Goal: Task Accomplishment & Management: Use online tool/utility

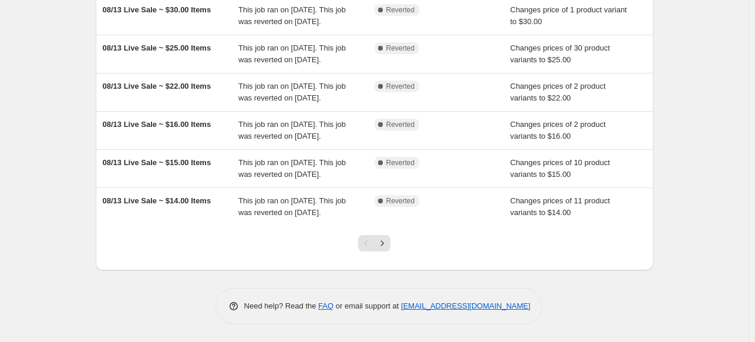
scroll to position [352, 0]
click at [388, 249] on icon "Next" at bounding box center [383, 243] width 12 height 12
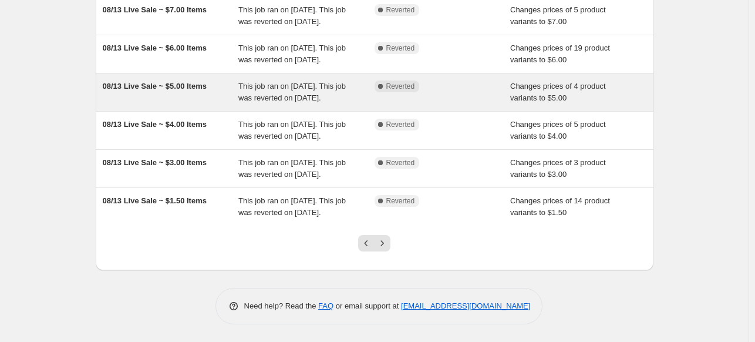
scroll to position [294, 0]
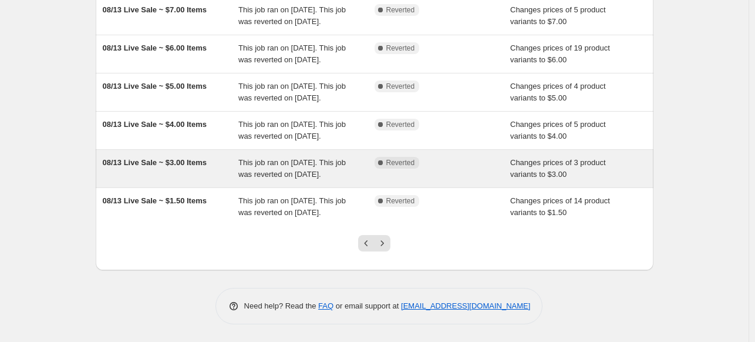
click at [176, 167] on span "08/13 Live Sale ~ $3.00 Items" at bounding box center [155, 162] width 104 height 9
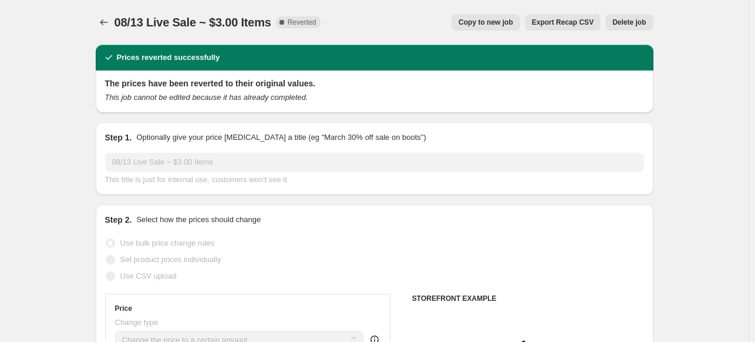
select select "collection"
click at [633, 21] on span "Delete job" at bounding box center [629, 22] width 33 height 9
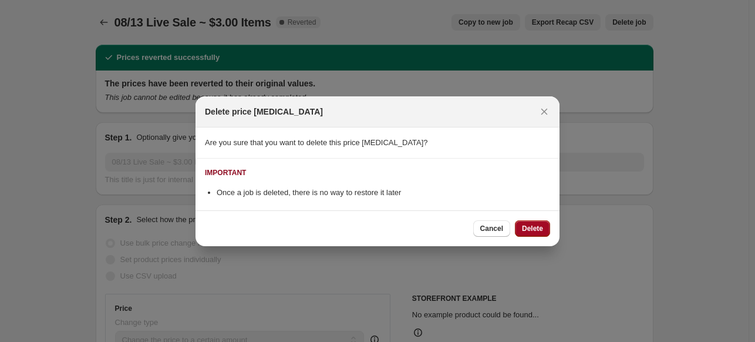
click at [535, 228] on span "Delete" at bounding box center [532, 228] width 21 height 9
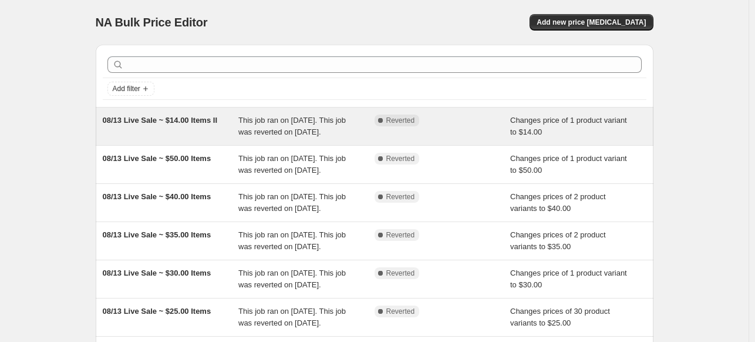
click at [167, 117] on span "08/13 Live Sale ~ $14.00 Items II" at bounding box center [160, 120] width 115 height 9
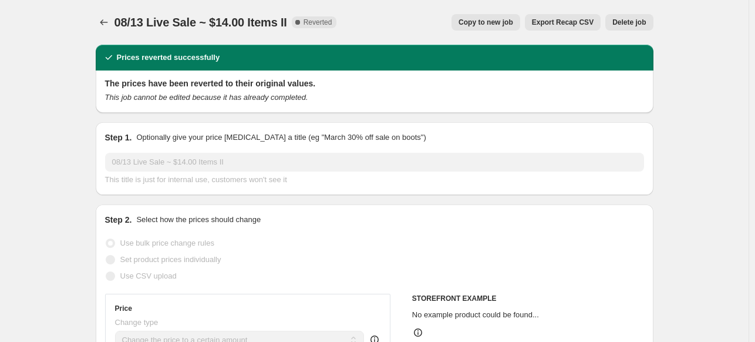
click at [644, 22] on span "Delete job" at bounding box center [629, 22] width 33 height 9
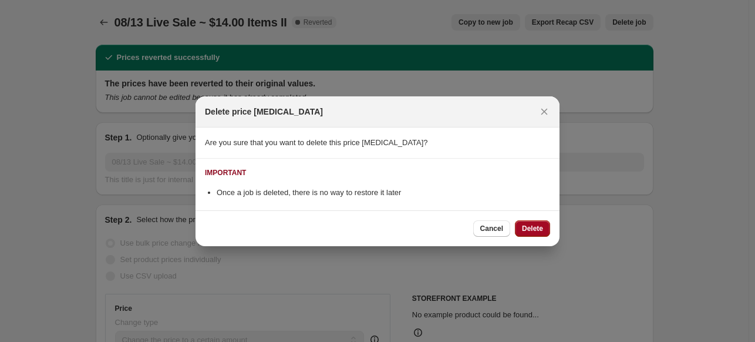
click at [543, 228] on span "Delete" at bounding box center [532, 228] width 21 height 9
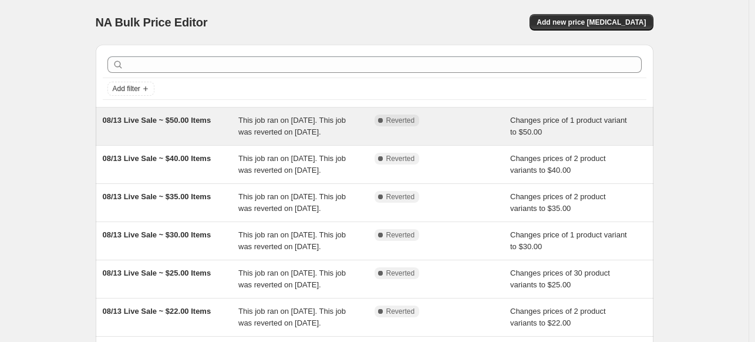
click at [180, 120] on span "08/13 Live Sale ~ $50.00 Items" at bounding box center [157, 120] width 109 height 9
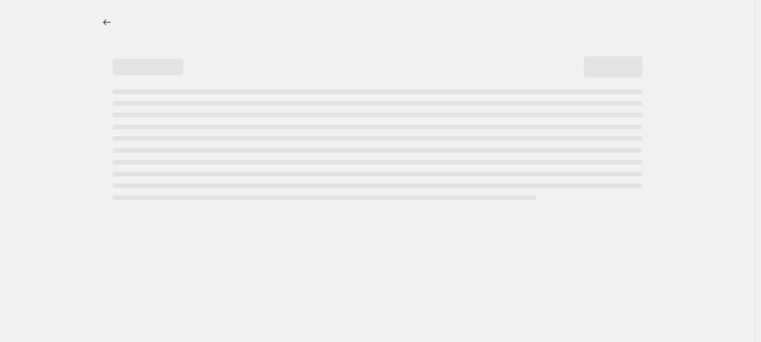
select select "collection"
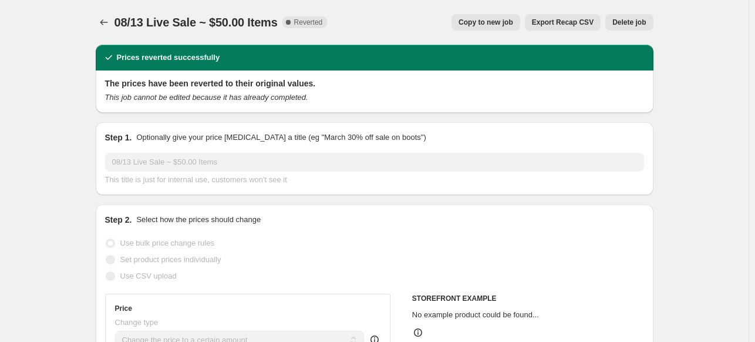
click at [637, 23] on span "Delete job" at bounding box center [629, 22] width 33 height 9
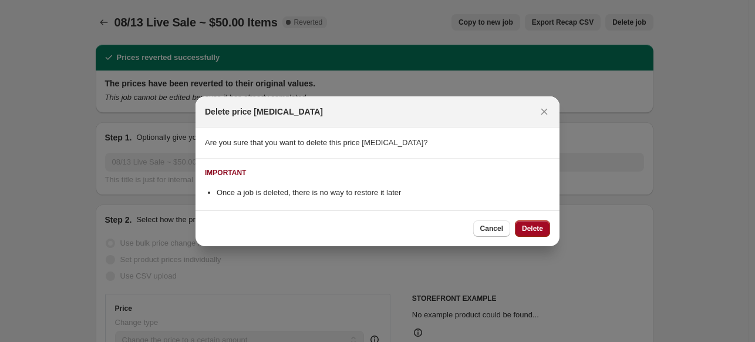
click at [530, 230] on span "Delete" at bounding box center [532, 228] width 21 height 9
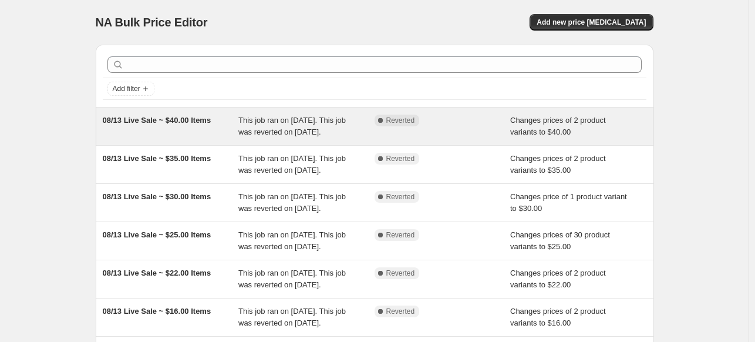
click at [202, 122] on span "08/13 Live Sale ~ $40.00 Items" at bounding box center [157, 120] width 109 height 9
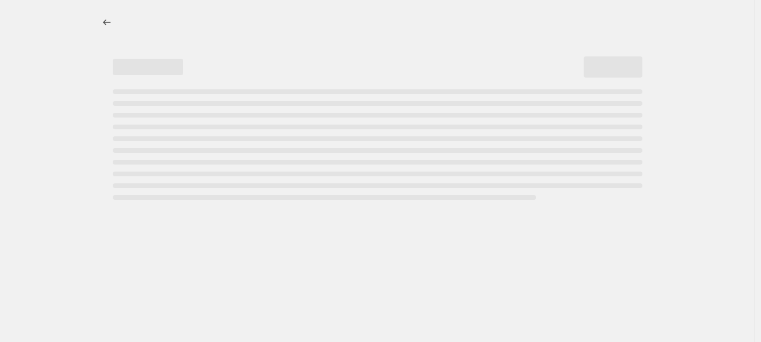
select select "collection"
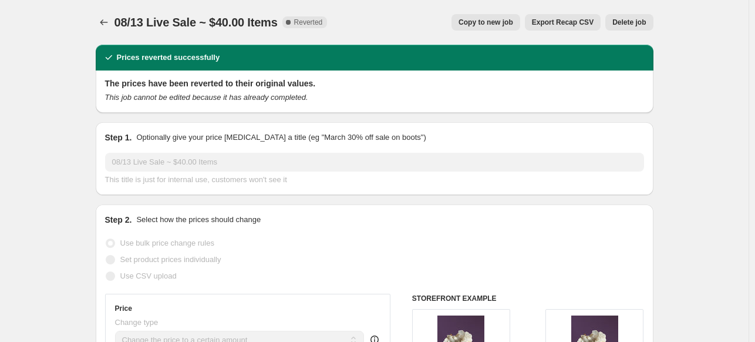
click at [644, 21] on span "Delete job" at bounding box center [629, 22] width 33 height 9
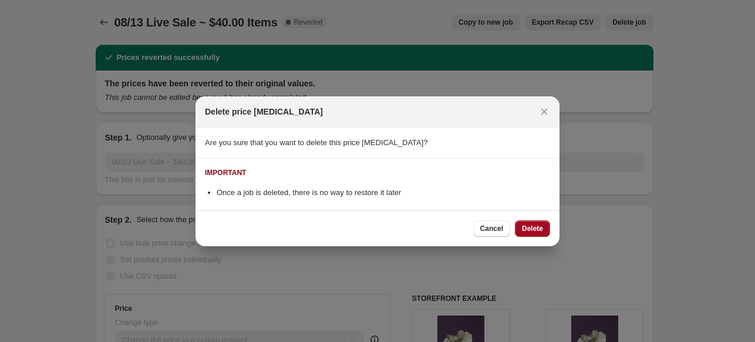
click at [537, 225] on span "Delete" at bounding box center [532, 228] width 21 height 9
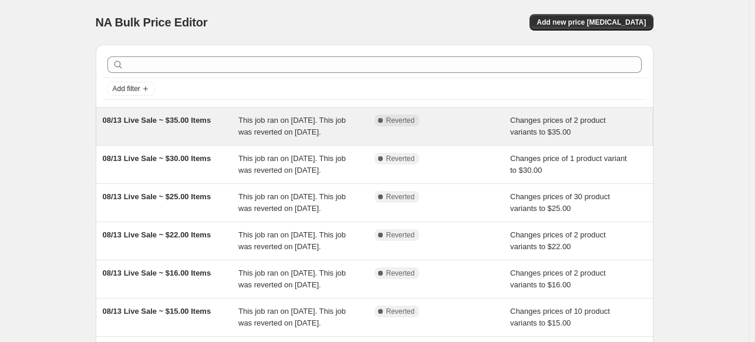
click at [207, 122] on span "08/13 Live Sale ~ $35.00 Items" at bounding box center [157, 120] width 109 height 9
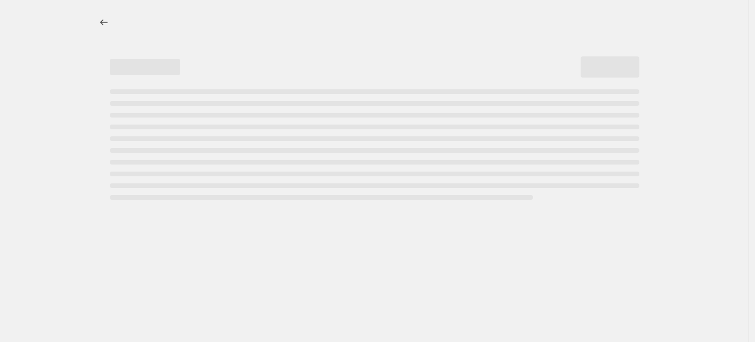
select select "collection"
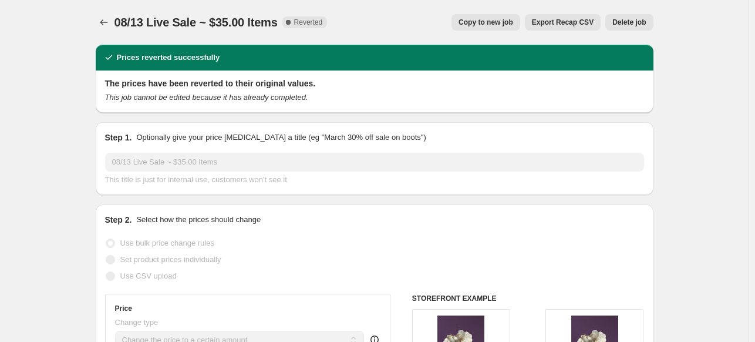
click at [638, 26] on span "Delete job" at bounding box center [629, 22] width 33 height 9
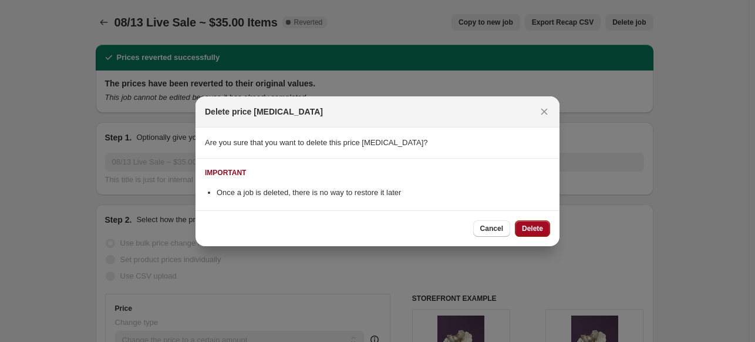
click at [541, 227] on span "Delete" at bounding box center [532, 228] width 21 height 9
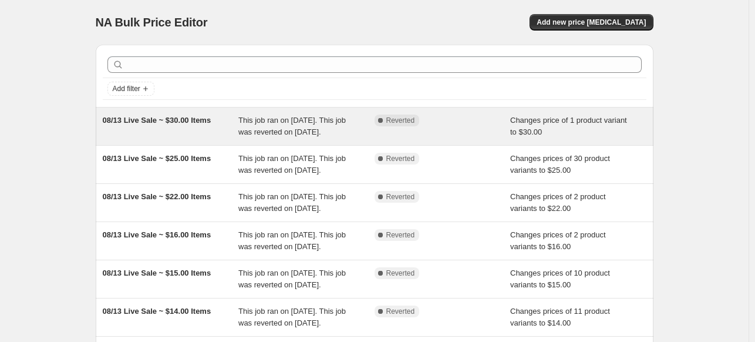
click at [184, 117] on span "08/13 Live Sale ~ $30.00 Items" at bounding box center [157, 120] width 109 height 9
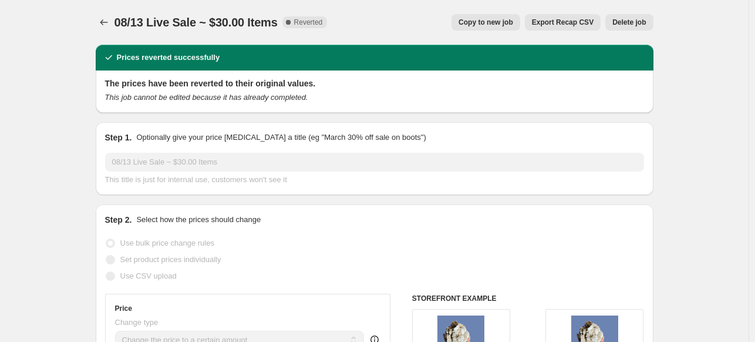
click at [640, 22] on span "Delete job" at bounding box center [629, 22] width 33 height 9
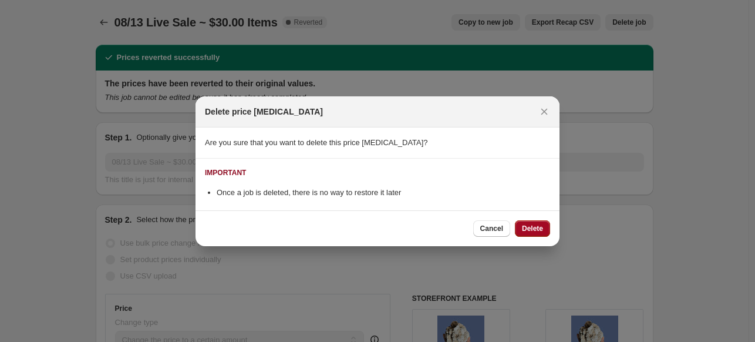
click at [537, 236] on button "Delete" at bounding box center [532, 228] width 35 height 16
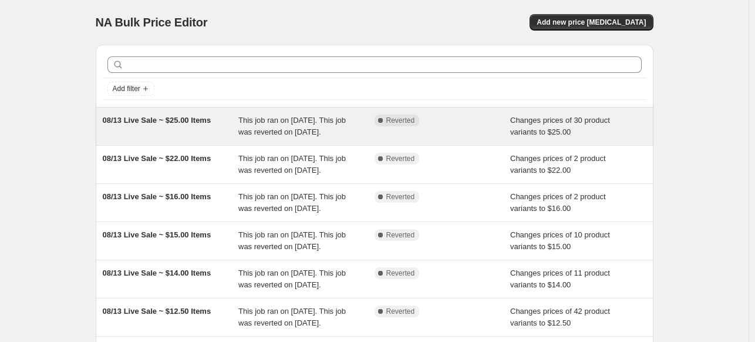
click at [200, 120] on span "08/13 Live Sale ~ $25.00 Items" at bounding box center [157, 120] width 109 height 9
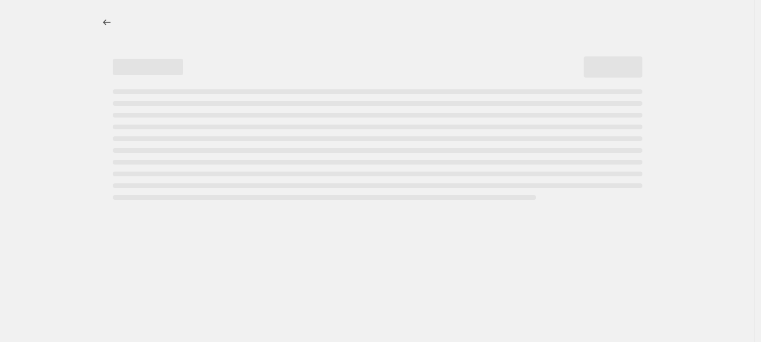
select select "collection"
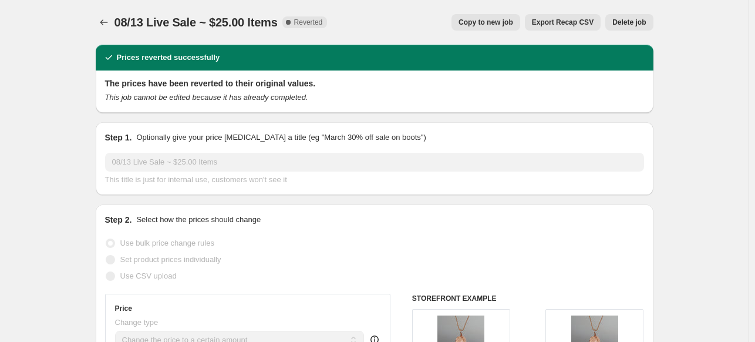
click at [632, 18] on span "Delete job" at bounding box center [629, 22] width 33 height 9
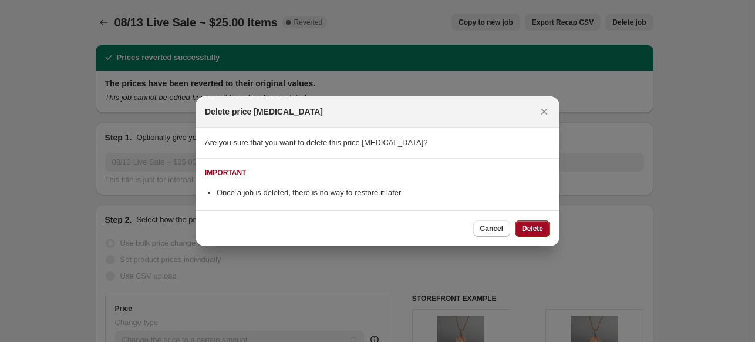
click at [540, 227] on span "Delete" at bounding box center [532, 228] width 21 height 9
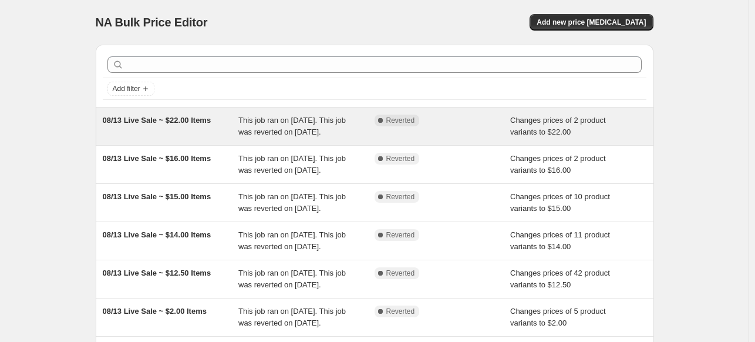
click at [200, 119] on span "08/13 Live Sale ~ $22.00 Items" at bounding box center [157, 120] width 109 height 9
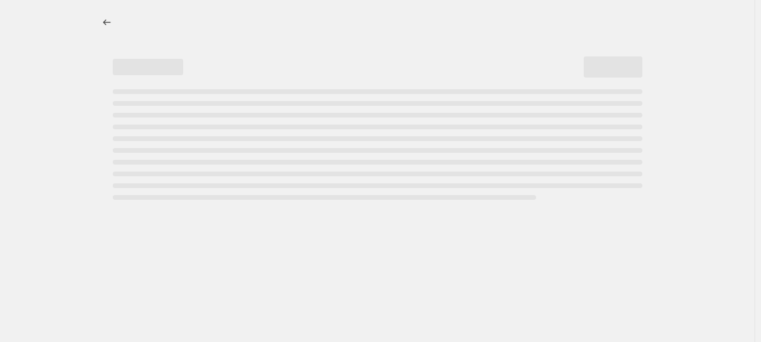
select select "collection"
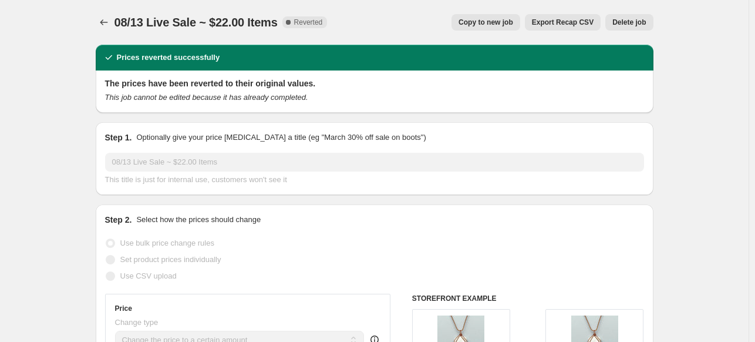
click at [646, 22] on span "Delete job" at bounding box center [629, 22] width 33 height 9
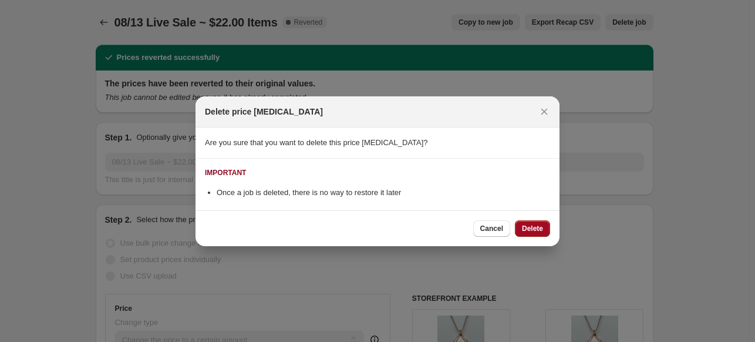
click at [538, 230] on span "Delete" at bounding box center [532, 228] width 21 height 9
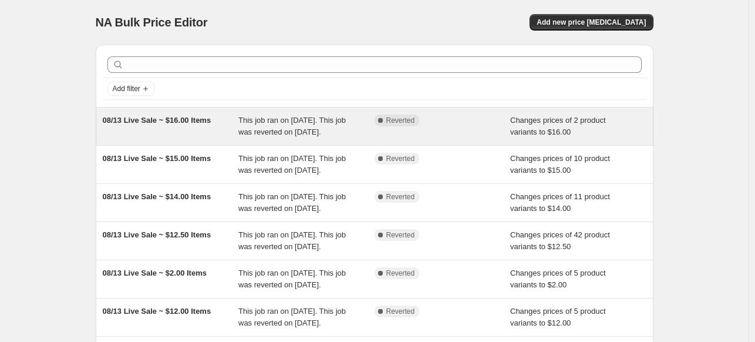
click at [200, 120] on span "08/13 Live Sale ~ $16.00 Items" at bounding box center [157, 120] width 109 height 9
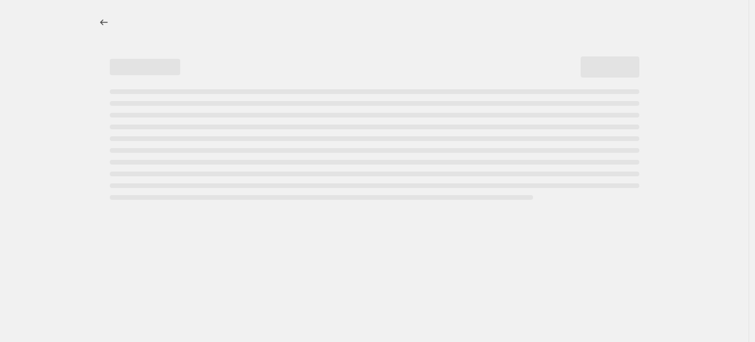
select select "collection"
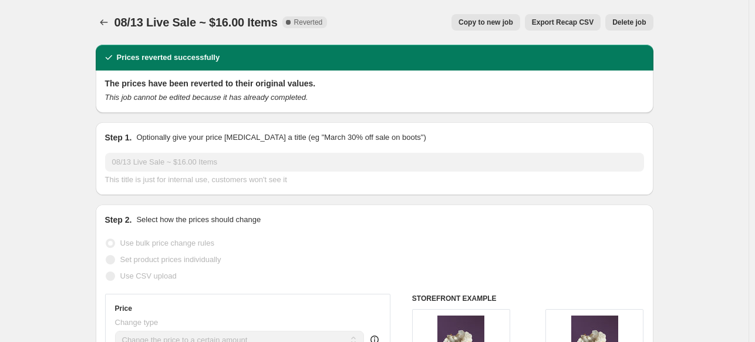
click at [623, 17] on button "Delete job" at bounding box center [630, 22] width 48 height 16
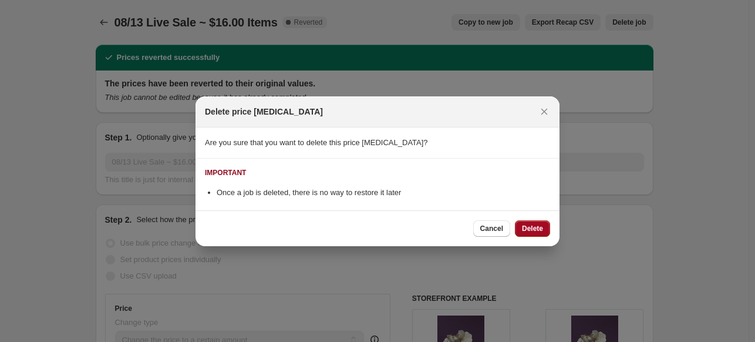
click at [529, 231] on span "Delete" at bounding box center [532, 228] width 21 height 9
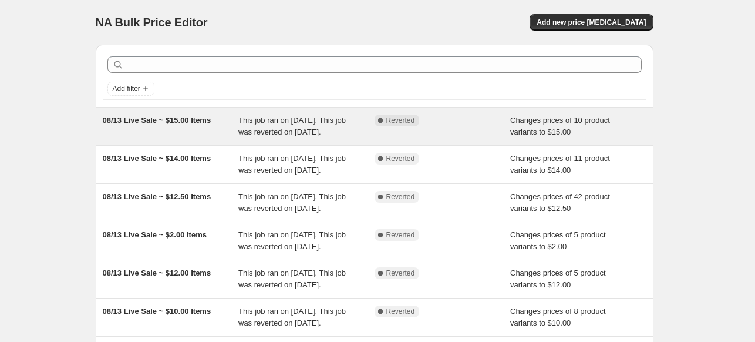
click at [180, 118] on span "08/13 Live Sale ~ $15.00 Items" at bounding box center [157, 120] width 109 height 9
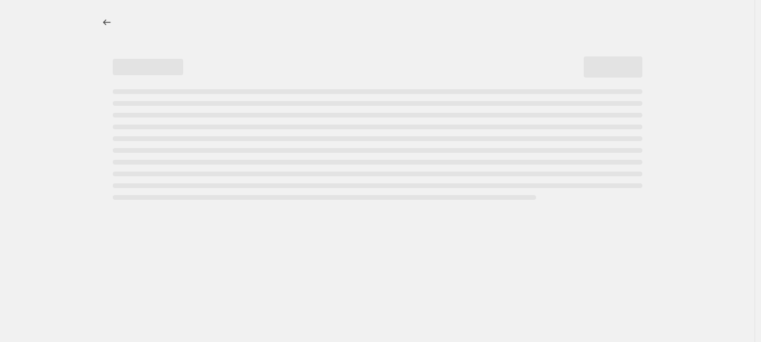
select select "collection"
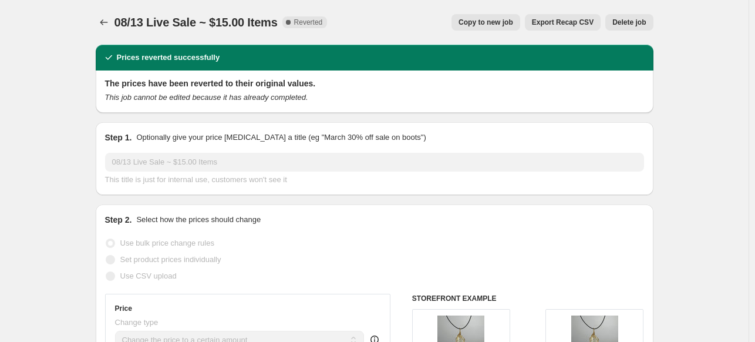
click at [627, 21] on span "Delete job" at bounding box center [629, 22] width 33 height 9
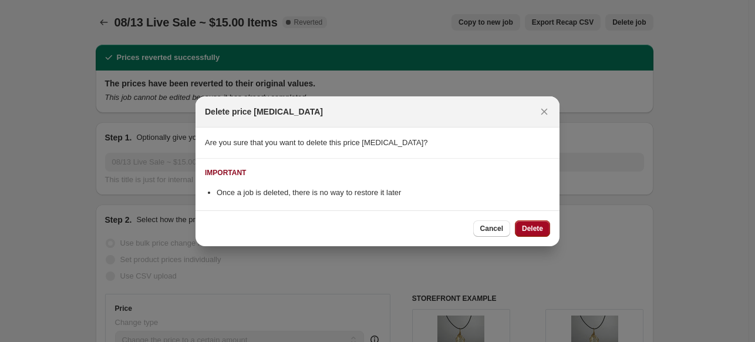
click at [543, 227] on span "Delete" at bounding box center [532, 228] width 21 height 9
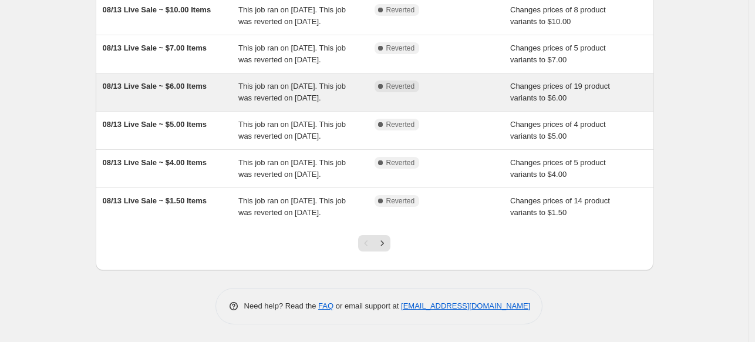
scroll to position [378, 0]
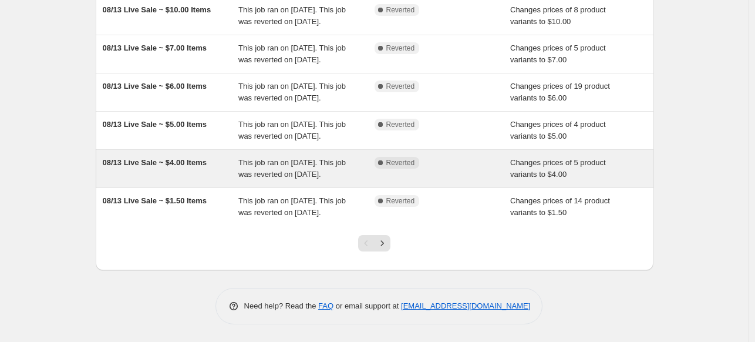
click at [191, 158] on span "08/13 Live Sale ~ $4.00 Items" at bounding box center [155, 162] width 104 height 9
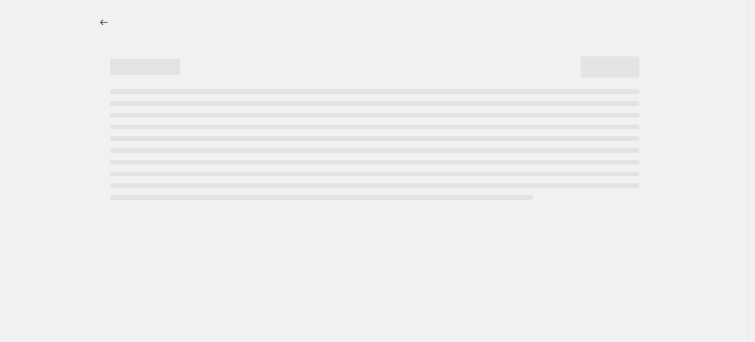
select select "collection"
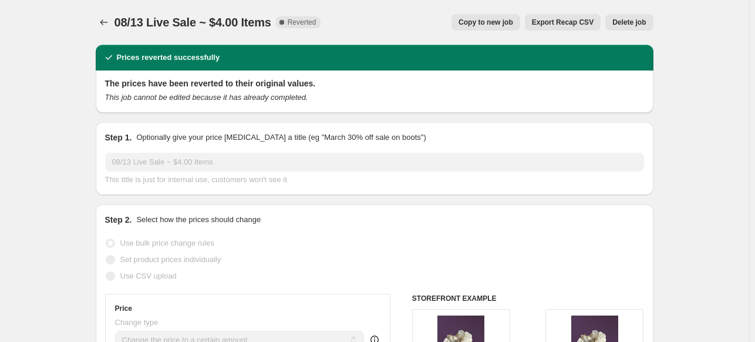
click at [620, 24] on span "Delete job" at bounding box center [629, 22] width 33 height 9
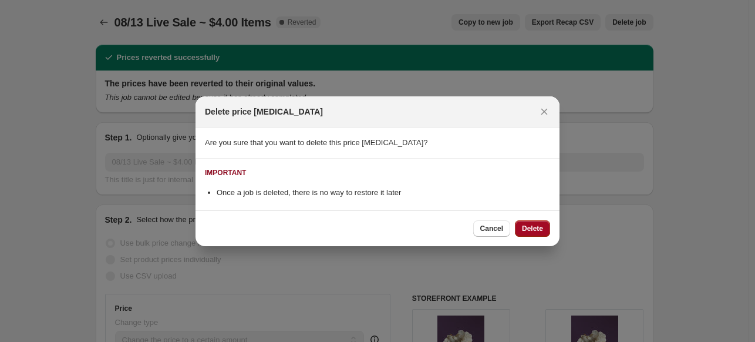
click at [527, 232] on span "Delete" at bounding box center [532, 228] width 21 height 9
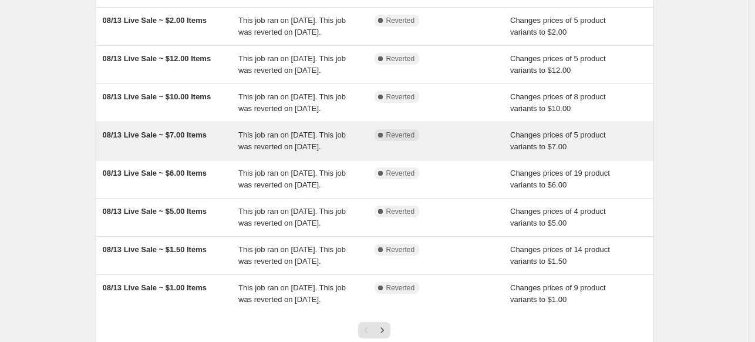
scroll to position [352, 0]
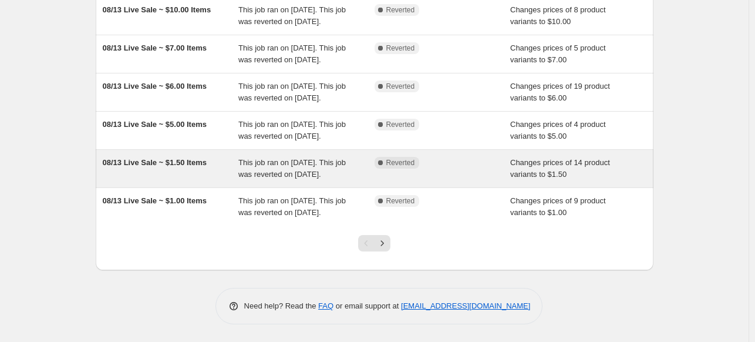
click at [190, 166] on span "08/13 Live Sale ~ $1.50 Items" at bounding box center [155, 162] width 104 height 9
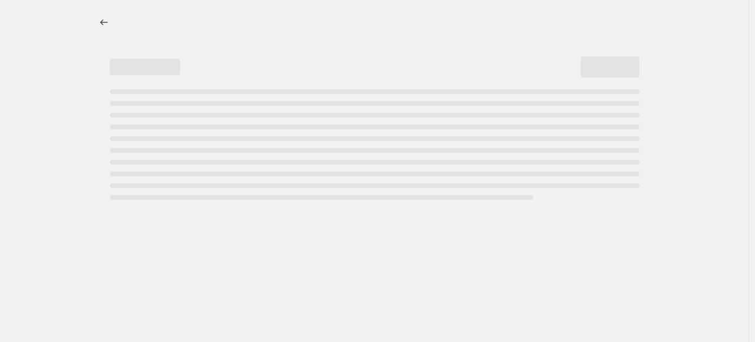
select select "collection"
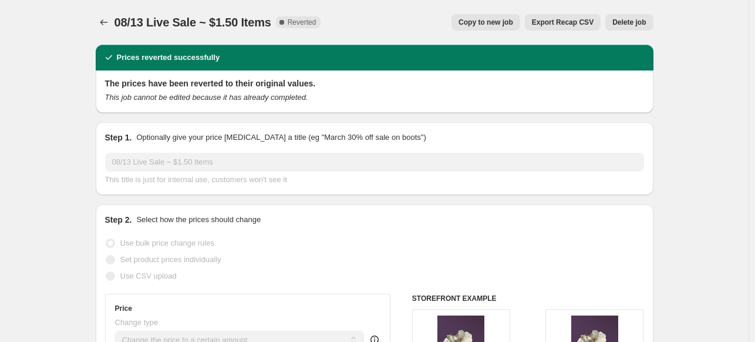
click at [628, 21] on span "Delete job" at bounding box center [629, 22] width 33 height 9
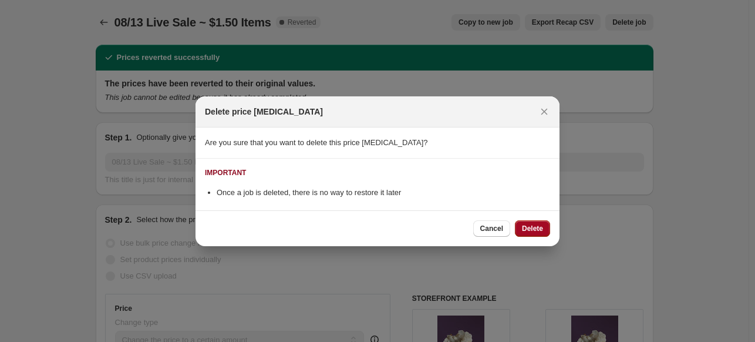
click at [531, 223] on button "Delete" at bounding box center [532, 228] width 35 height 16
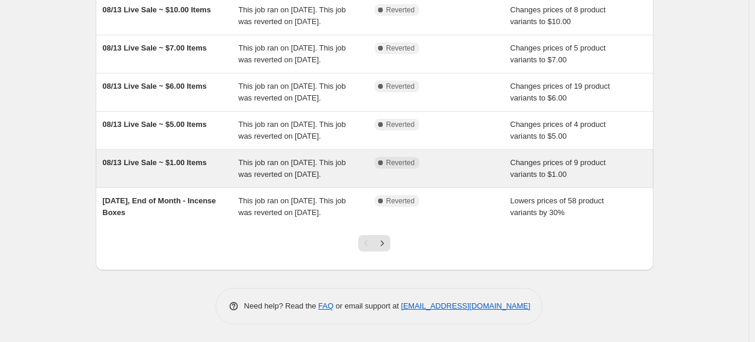
scroll to position [367, 0]
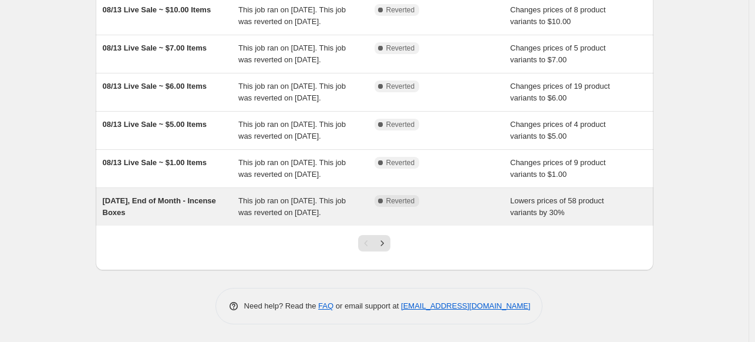
click at [166, 203] on span "Jun 30, 2025, End of Month - Incense Boxes" at bounding box center [159, 206] width 113 height 21
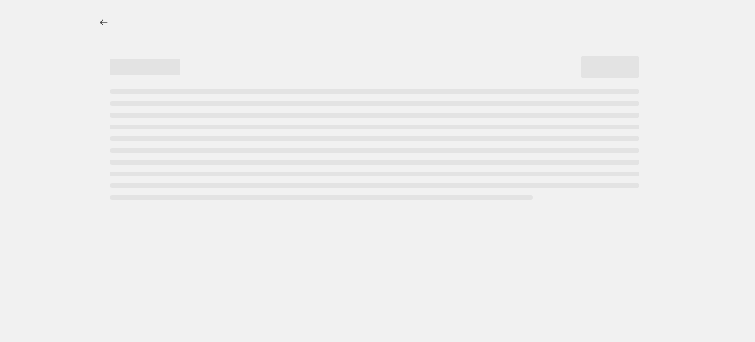
select select "percentage"
select select "collection"
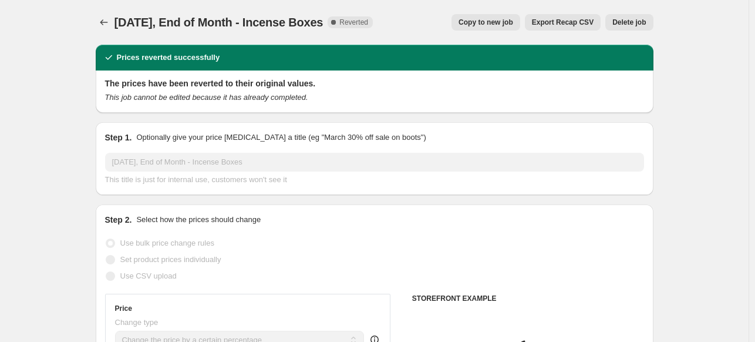
click at [619, 16] on button "Delete job" at bounding box center [630, 22] width 48 height 16
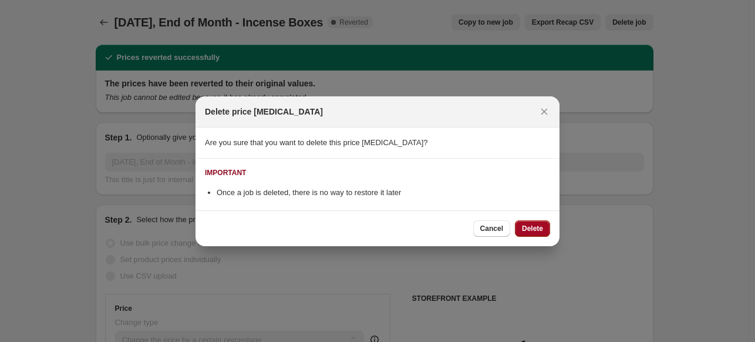
click at [533, 224] on span "Delete" at bounding box center [532, 228] width 21 height 9
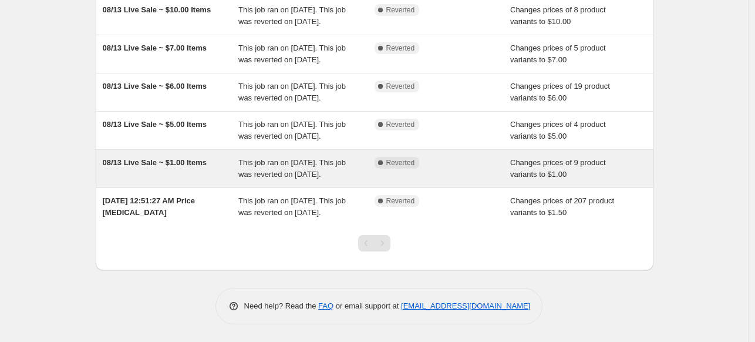
scroll to position [249, 0]
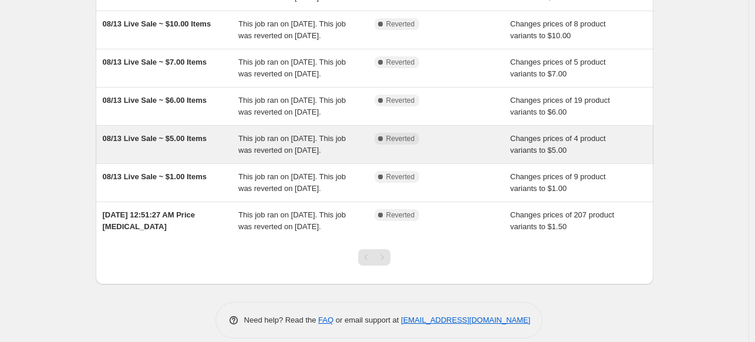
click at [202, 143] on span "08/13 Live Sale ~ $5.00 Items" at bounding box center [155, 138] width 104 height 9
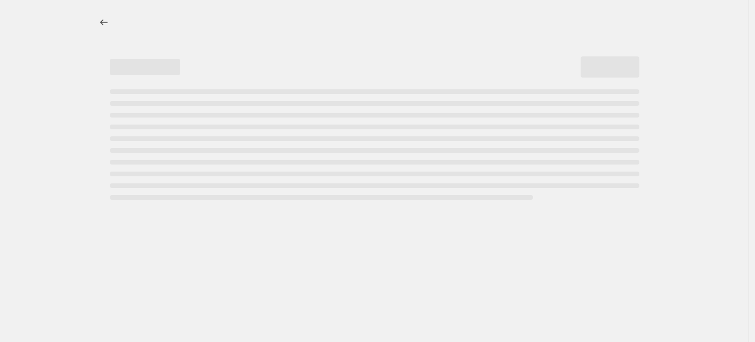
select select "collection"
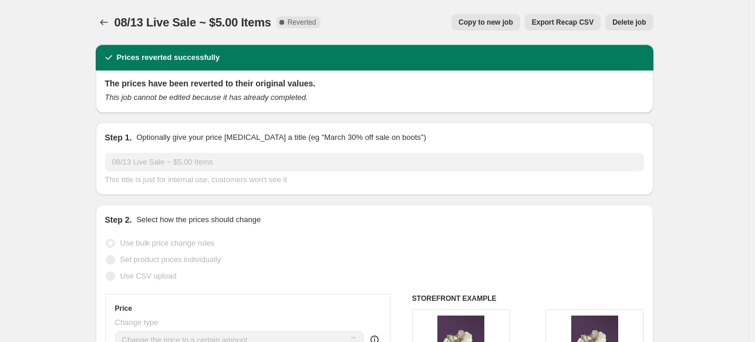
click at [642, 21] on span "Delete job" at bounding box center [629, 22] width 33 height 9
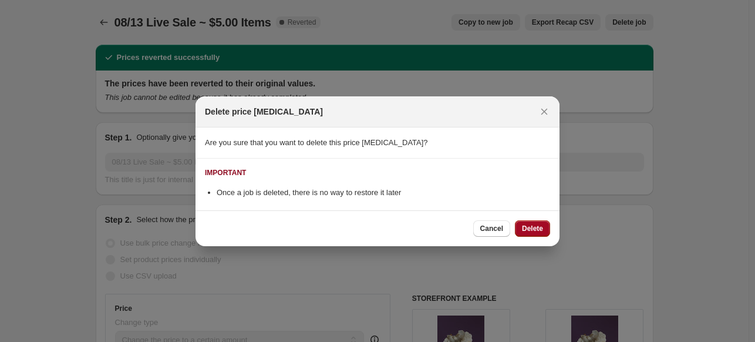
click at [535, 230] on span "Delete" at bounding box center [532, 228] width 21 height 9
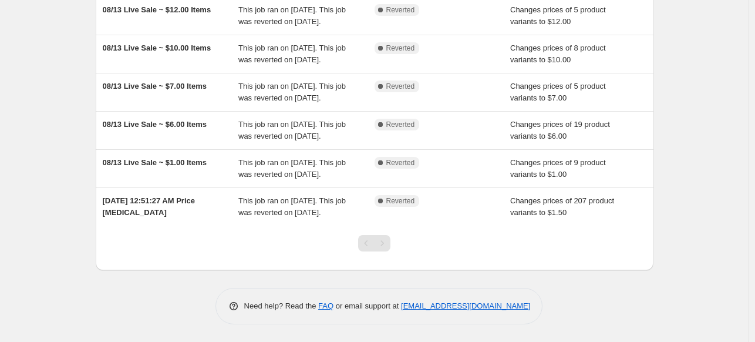
scroll to position [294, 0]
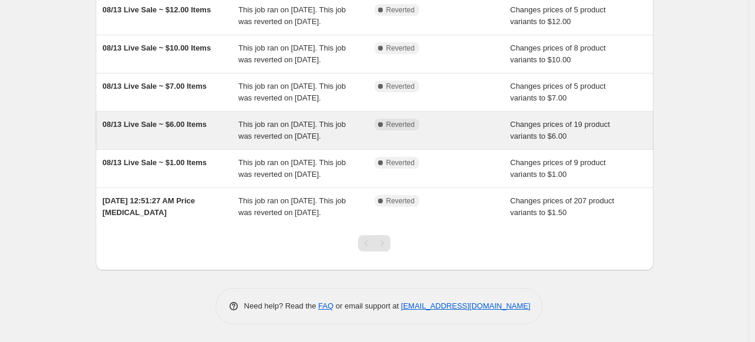
click at [179, 124] on span "08/13 Live Sale ~ $6.00 Items" at bounding box center [155, 124] width 104 height 9
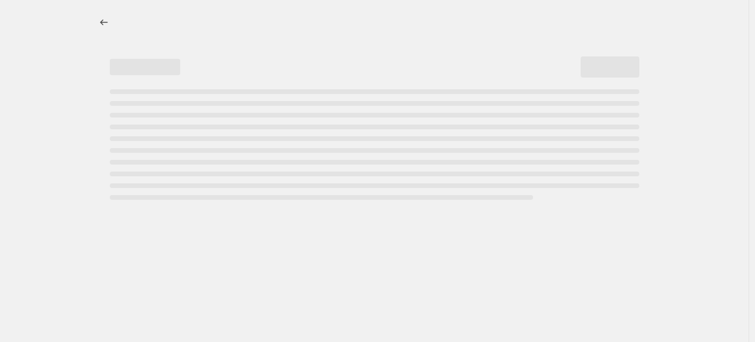
select select "collection"
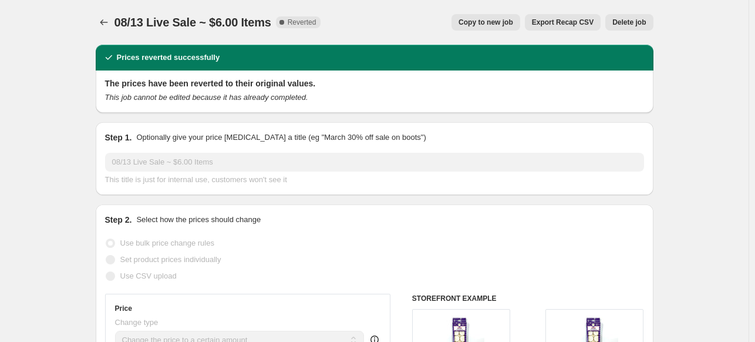
click at [638, 21] on span "Delete job" at bounding box center [629, 22] width 33 height 9
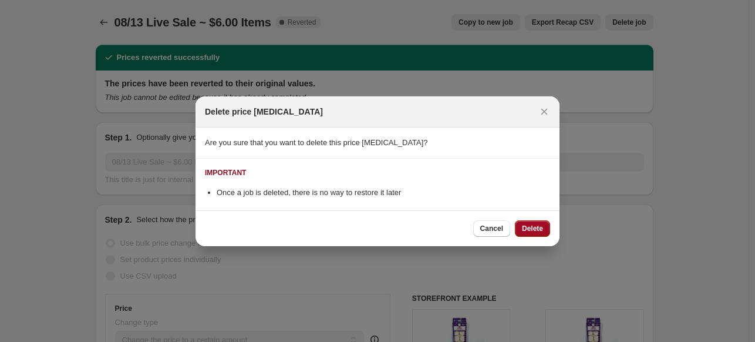
click at [530, 228] on span "Delete" at bounding box center [532, 228] width 21 height 9
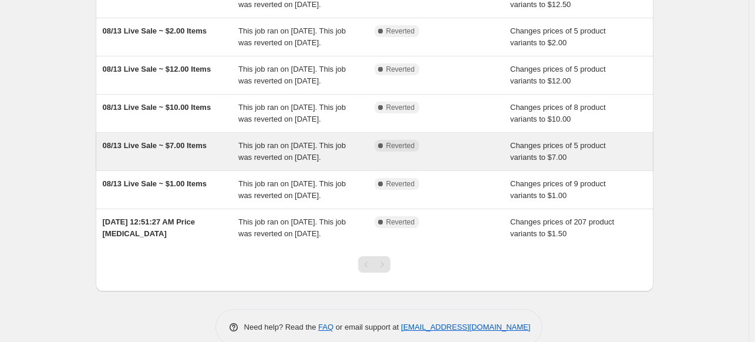
scroll to position [176, 0]
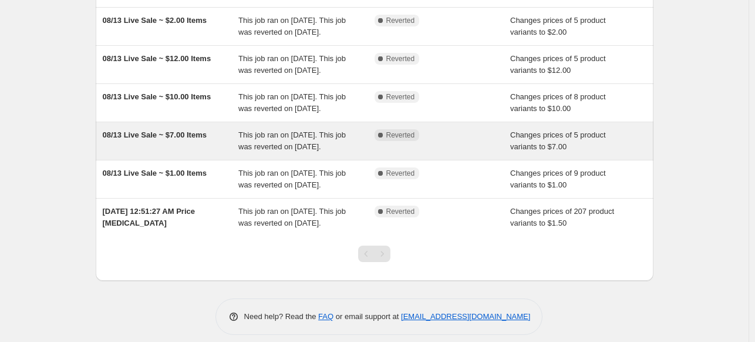
click at [203, 139] on span "08/13 Live Sale ~ $7.00 Items" at bounding box center [155, 134] width 104 height 9
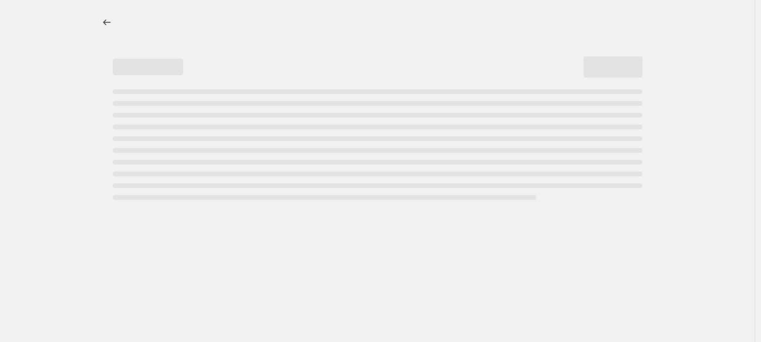
select select "collection"
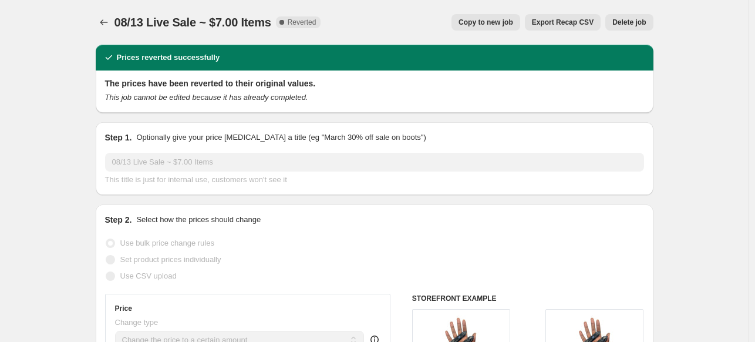
click at [625, 20] on span "Delete job" at bounding box center [629, 22] width 33 height 9
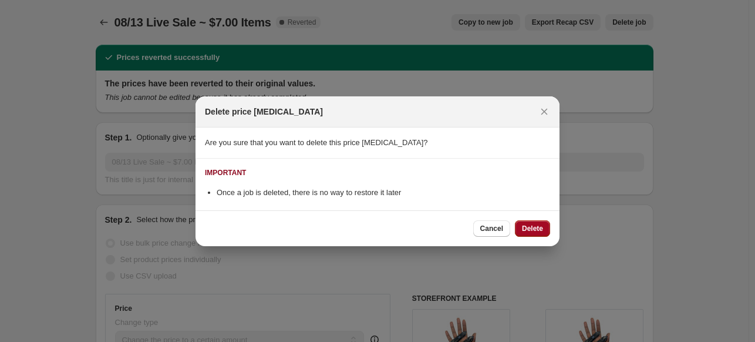
click at [522, 227] on button "Delete" at bounding box center [532, 228] width 35 height 16
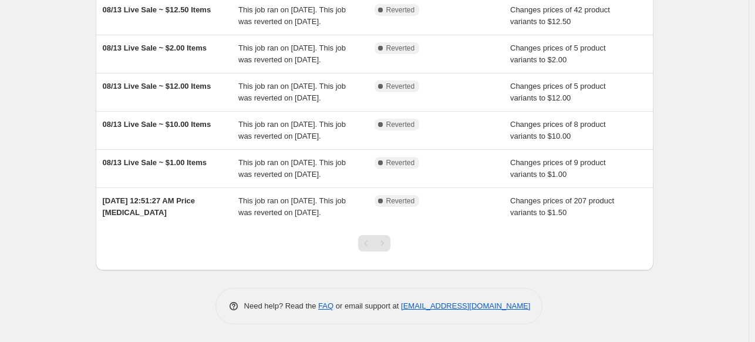
scroll to position [217, 0]
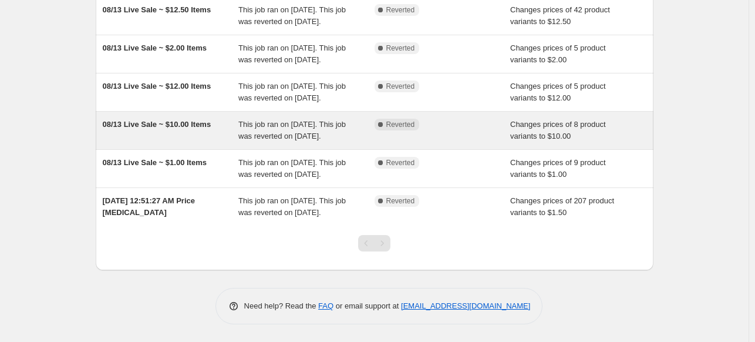
click at [196, 120] on span "08/13 Live Sale ~ $10.00 Items" at bounding box center [157, 124] width 109 height 9
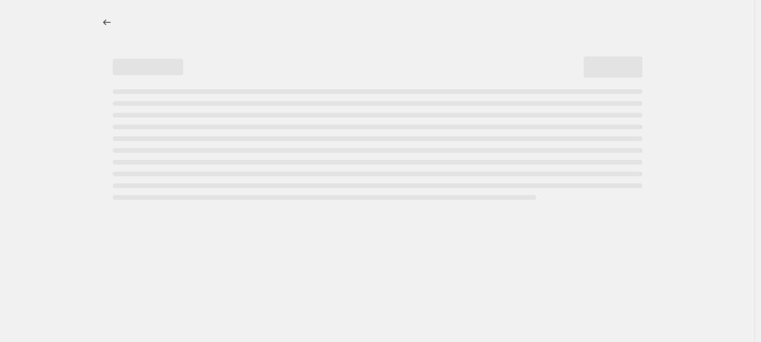
select select "collection"
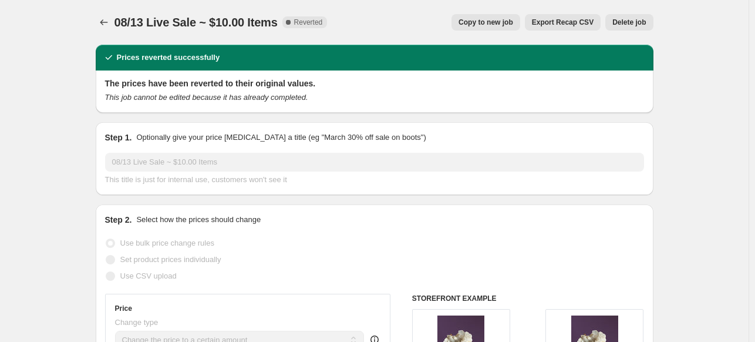
click at [635, 18] on button "Delete job" at bounding box center [630, 22] width 48 height 16
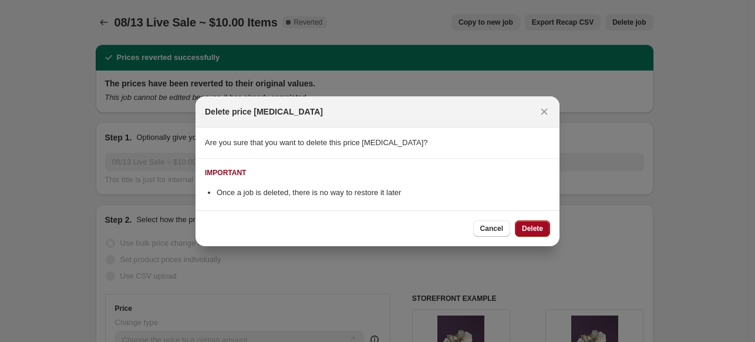
click at [522, 225] on button "Delete" at bounding box center [532, 228] width 35 height 16
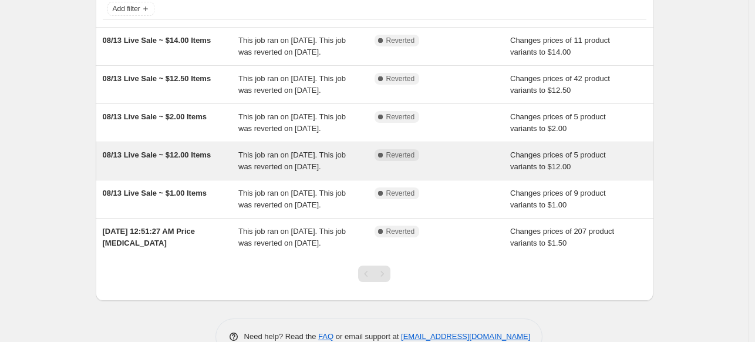
scroll to position [117, 0]
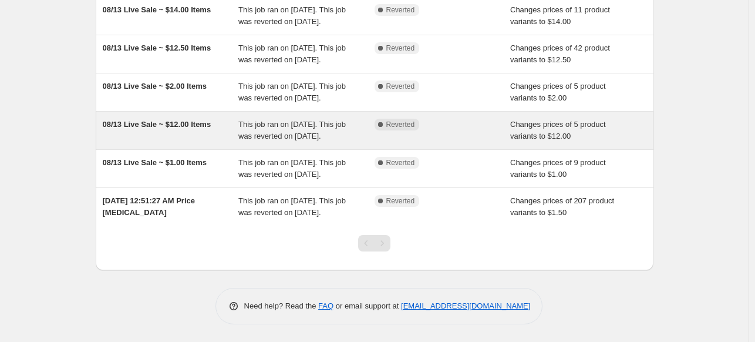
click at [197, 129] on span "08/13 Live Sale ~ $12.00 Items" at bounding box center [157, 124] width 109 height 9
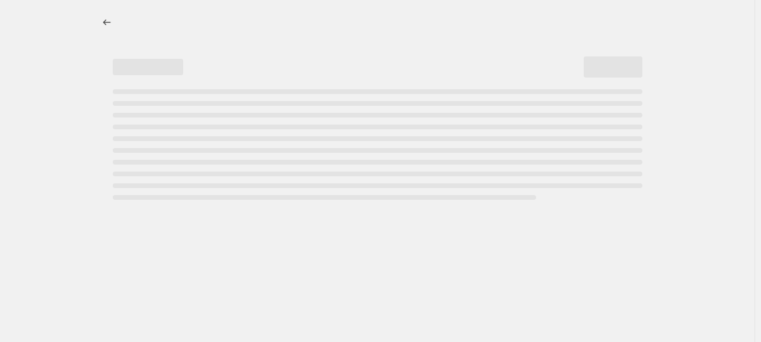
select select "collection"
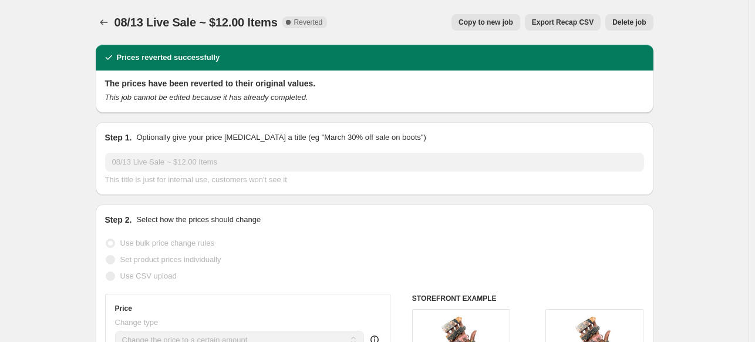
click at [644, 23] on span "Delete job" at bounding box center [629, 22] width 33 height 9
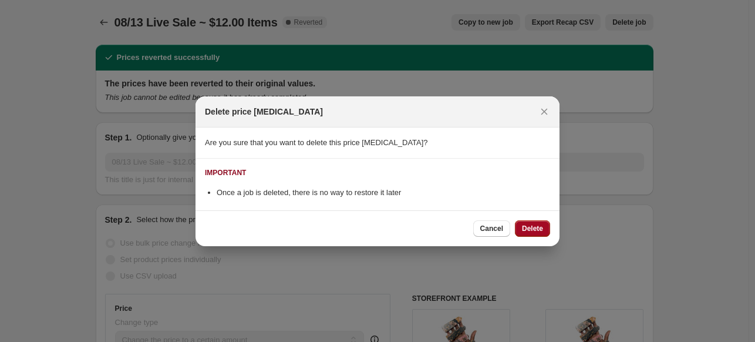
click at [536, 230] on span "Delete" at bounding box center [532, 228] width 21 height 9
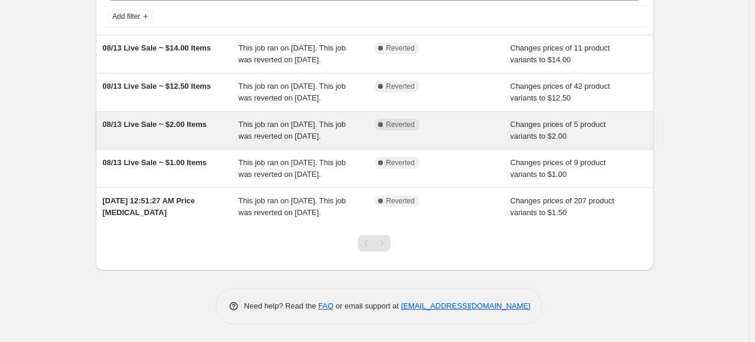
scroll to position [117, 0]
click at [207, 120] on span "08/13 Live Sale ~ $2.00 Items" at bounding box center [155, 124] width 104 height 9
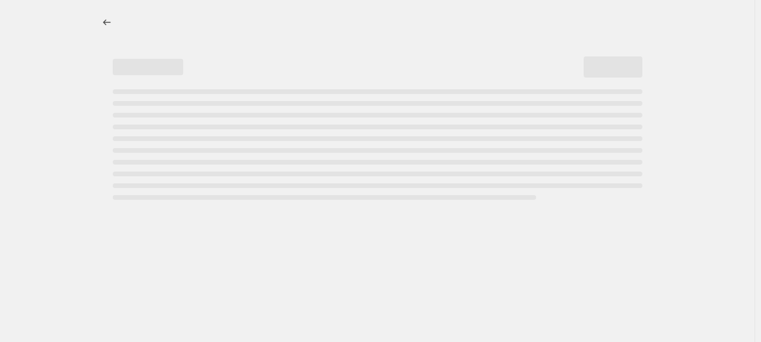
select select "collection"
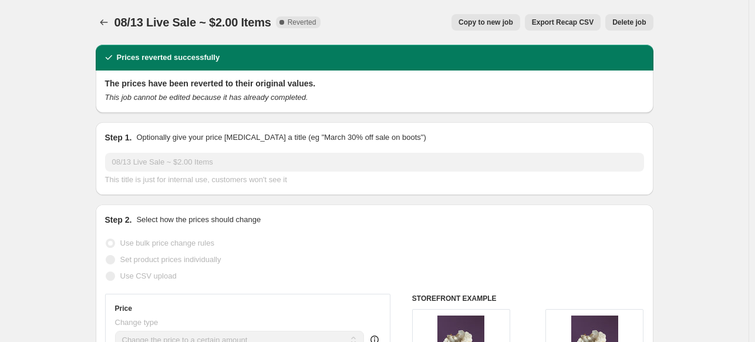
click at [637, 23] on span "Delete job" at bounding box center [629, 22] width 33 height 9
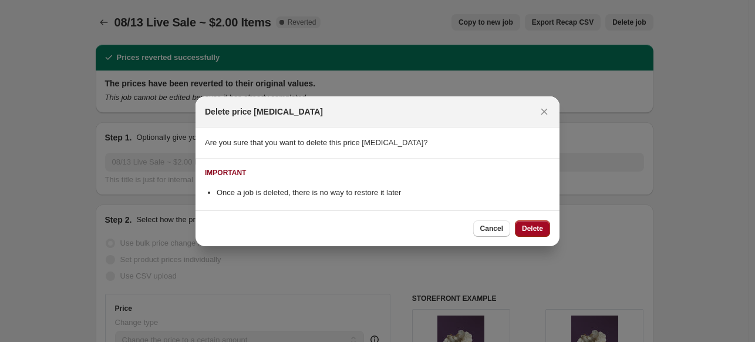
click at [536, 227] on span "Delete" at bounding box center [532, 228] width 21 height 9
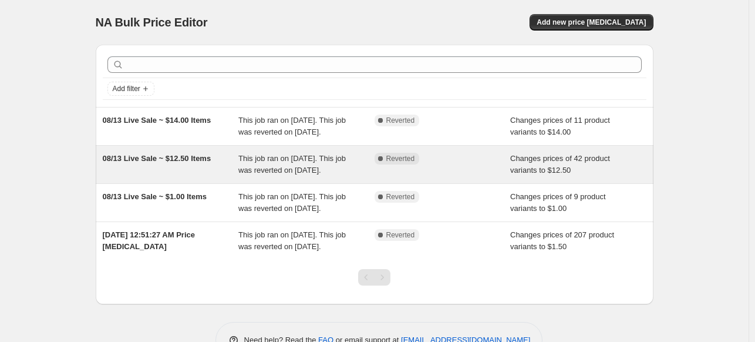
click at [189, 163] on span "08/13 Live Sale ~ $12.50 Items" at bounding box center [157, 158] width 109 height 9
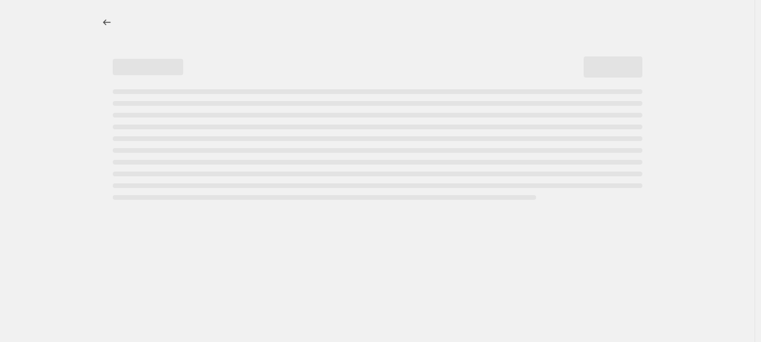
select select "collection"
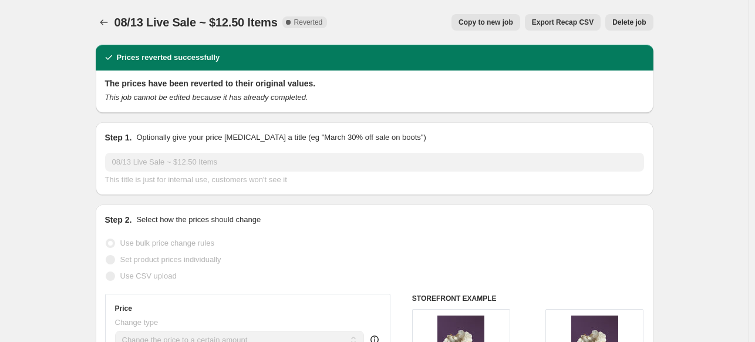
click at [635, 22] on span "Delete job" at bounding box center [629, 22] width 33 height 9
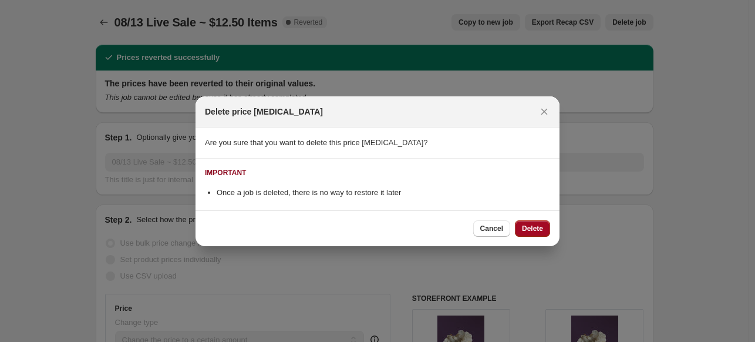
click at [543, 233] on button "Delete" at bounding box center [532, 228] width 35 height 16
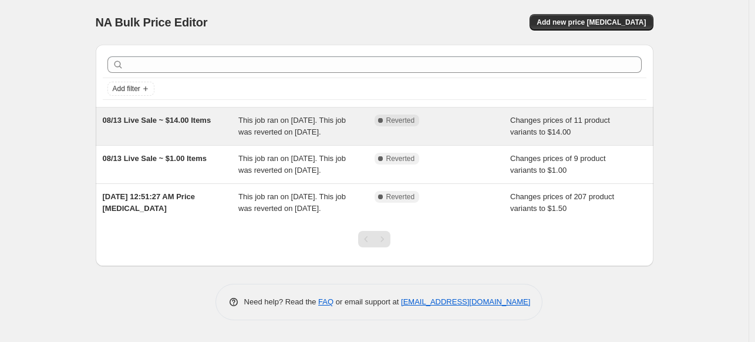
click at [186, 119] on span "08/13 Live Sale ~ $14.00 Items" at bounding box center [157, 120] width 109 height 9
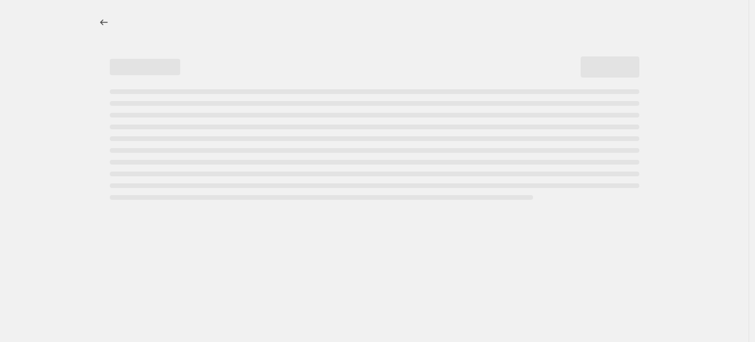
select select "collection"
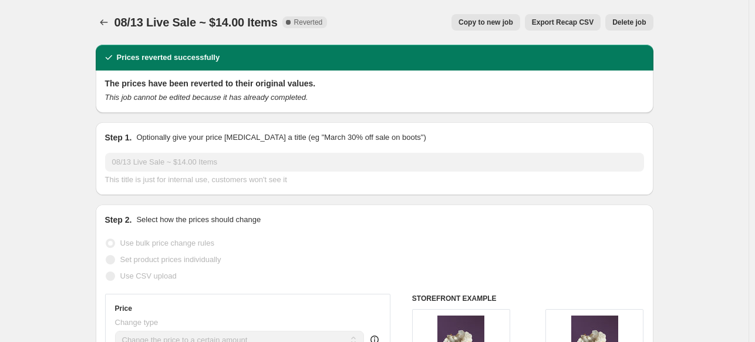
click at [634, 20] on span "Delete job" at bounding box center [629, 22] width 33 height 9
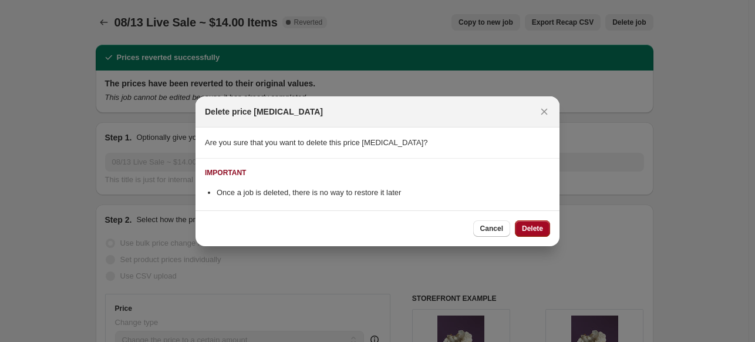
click at [540, 226] on span "Delete" at bounding box center [532, 228] width 21 height 9
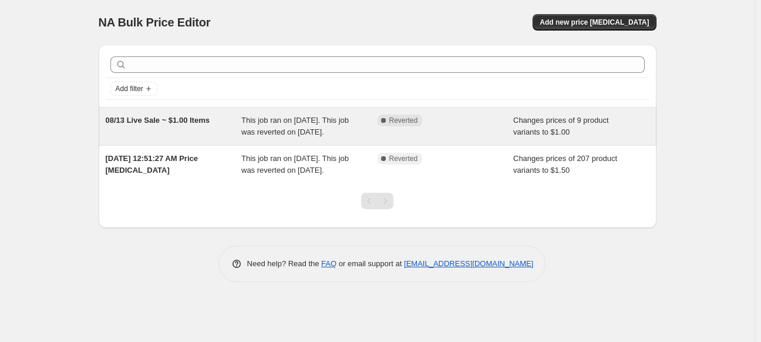
click at [193, 116] on span "08/13 Live Sale ~ $1.00 Items" at bounding box center [158, 120] width 104 height 9
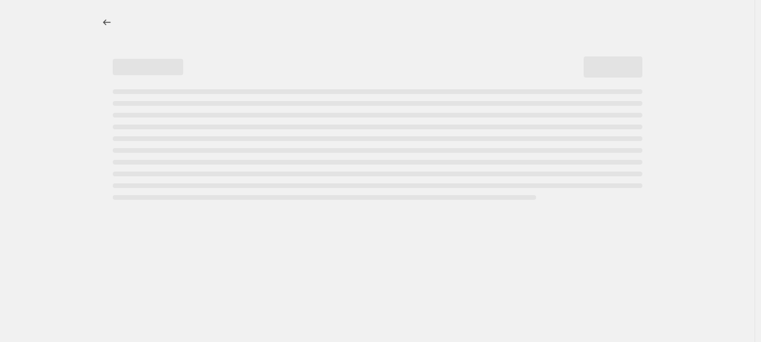
select select "collection"
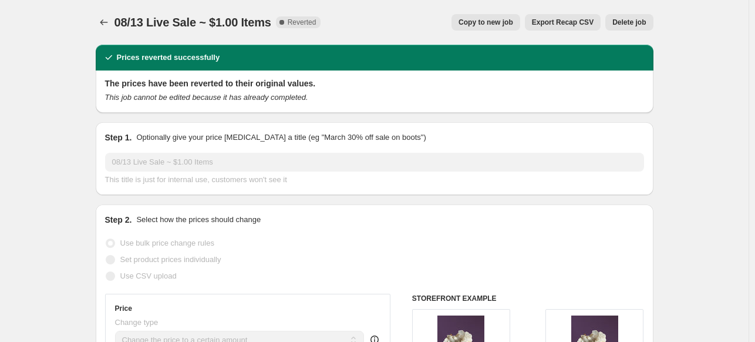
click at [507, 18] on span "Copy to new job" at bounding box center [486, 22] width 55 height 9
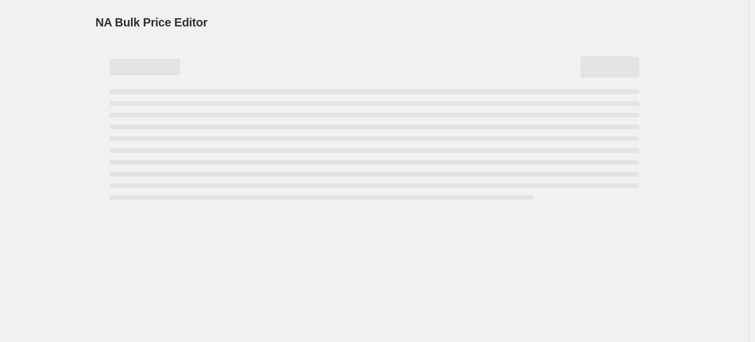
select select "collection"
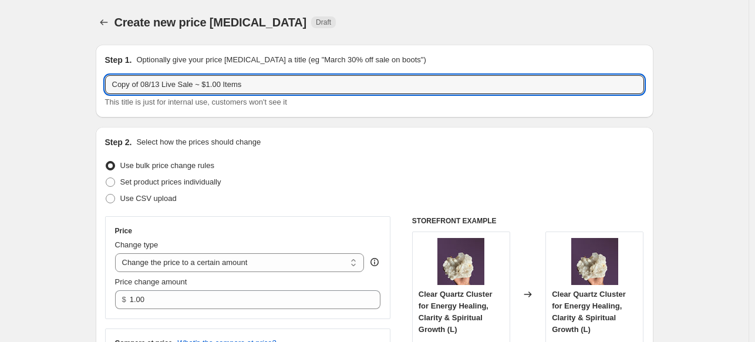
drag, startPoint x: 143, startPoint y: 85, endPoint x: 103, endPoint y: 85, distance: 39.9
click at [103, 85] on div "Step 1. Optionally give your price change job a title (eg "March 30% off sale o…" at bounding box center [375, 81] width 558 height 73
drag, startPoint x: 133, startPoint y: 84, endPoint x: 127, endPoint y: 85, distance: 6.5
click at [127, 85] on input "08/13 Live Sale ~ $1.00 Items" at bounding box center [374, 84] width 539 height 19
click at [134, 83] on input "08/13 Live Sale ~ $1.00 Items" at bounding box center [374, 84] width 539 height 19
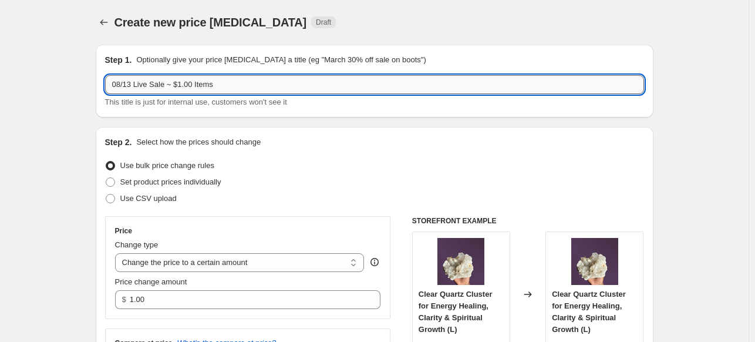
drag, startPoint x: 134, startPoint y: 82, endPoint x: 120, endPoint y: 82, distance: 14.1
click at [120, 82] on input "08/13 Live Sale ~ $1.00 Items" at bounding box center [374, 84] width 539 height 19
click at [186, 85] on input "09/20 Live Sale ~ $1.00 Items" at bounding box center [374, 84] width 539 height 19
type input "09/20 Live Sale ~ $1.50 Items"
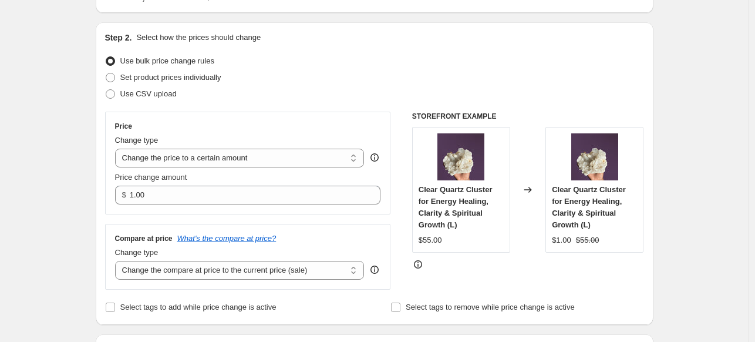
scroll to position [176, 0]
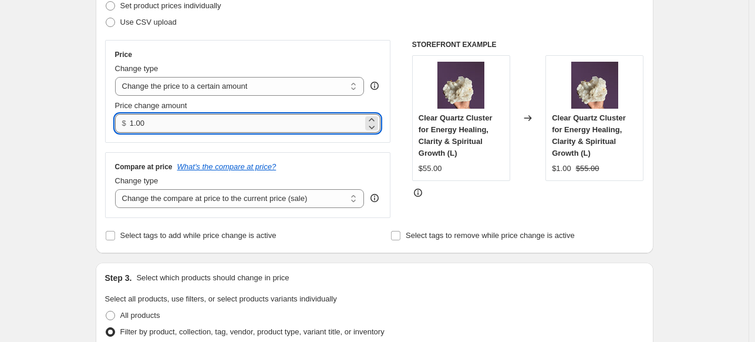
click at [139, 125] on input "1.00" at bounding box center [246, 123] width 233 height 19
type input "1.50"
click at [701, 39] on div "Create new price change job. This page is ready Create new price change job Dra…" at bounding box center [374, 274] width 749 height 901
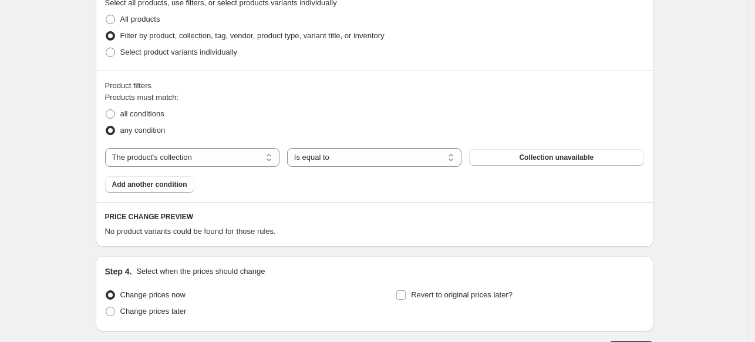
scroll to position [382, 0]
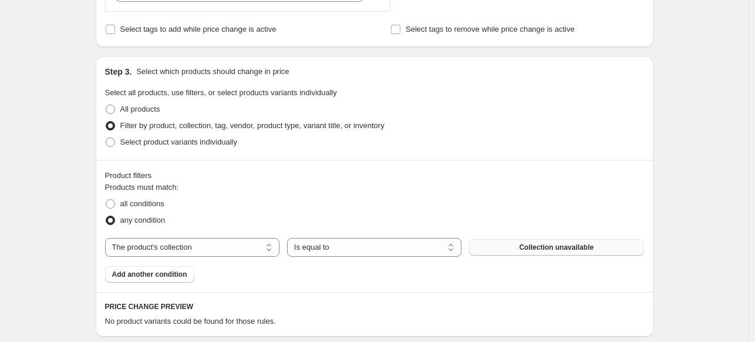
click at [590, 248] on span "Collection unavailable" at bounding box center [556, 247] width 75 height 9
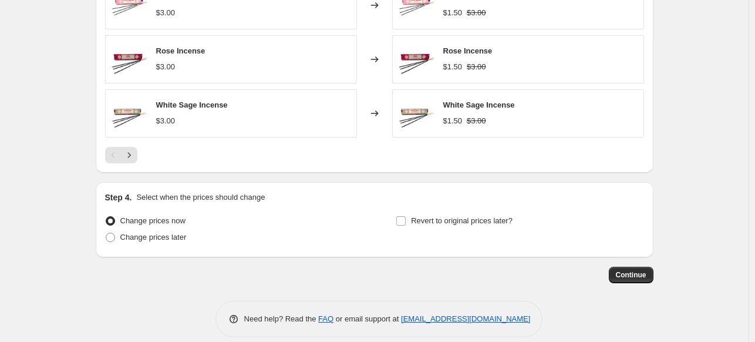
scroll to position [853, 0]
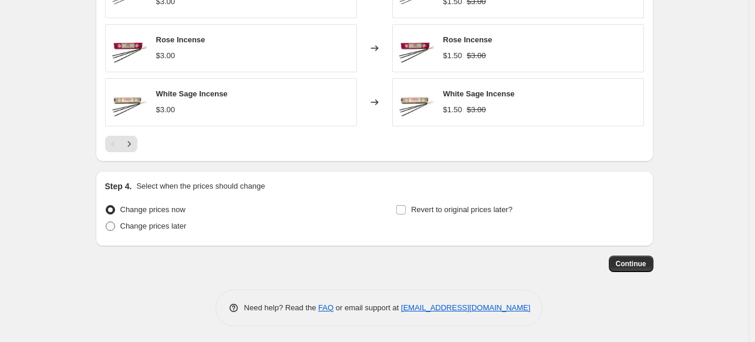
click at [112, 224] on span at bounding box center [110, 225] width 9 height 9
click at [106, 222] on input "Change prices later" at bounding box center [106, 221] width 1 height 1
radio input "true"
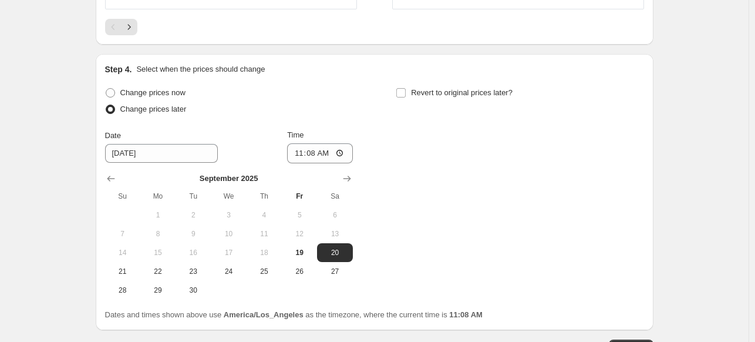
scroll to position [971, 0]
click at [339, 248] on span "20" at bounding box center [335, 251] width 26 height 9
click at [301, 152] on input "11:08" at bounding box center [320, 153] width 66 height 20
type input "18:00"
click at [402, 89] on input "Revert to original prices later?" at bounding box center [400, 92] width 9 height 9
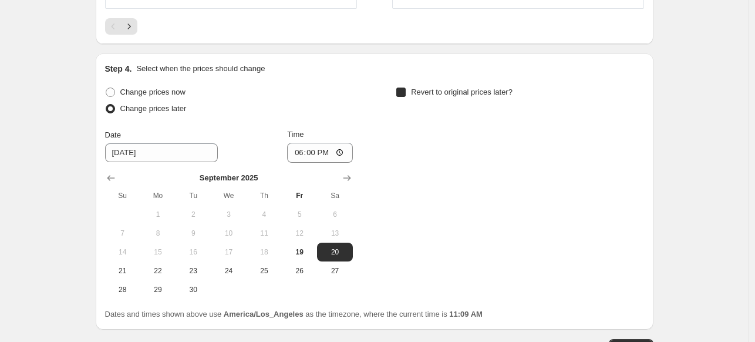
checkbox input "true"
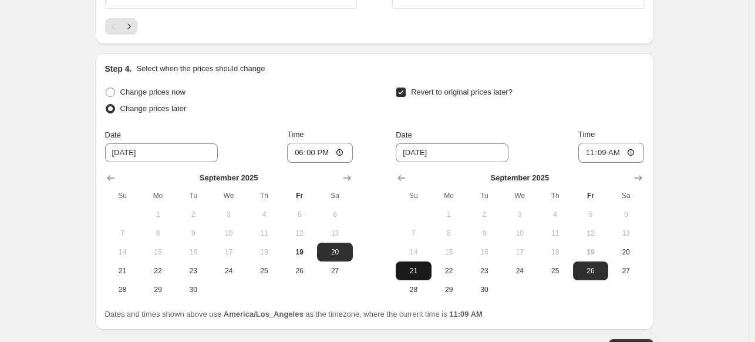
click at [418, 270] on span "21" at bounding box center [414, 270] width 26 height 9
type input "9/21/2025"
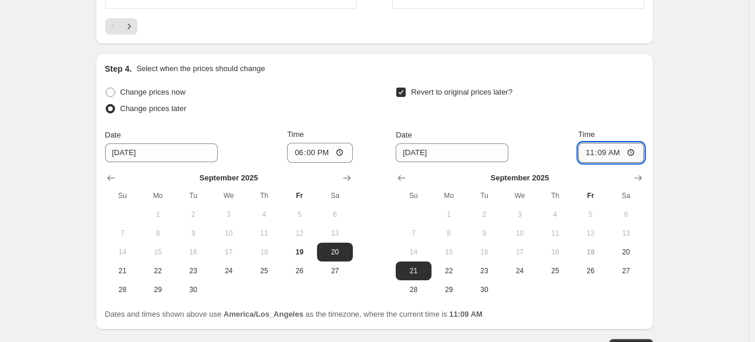
click at [604, 152] on input "11:09" at bounding box center [612, 153] width 66 height 20
type input "23:59"
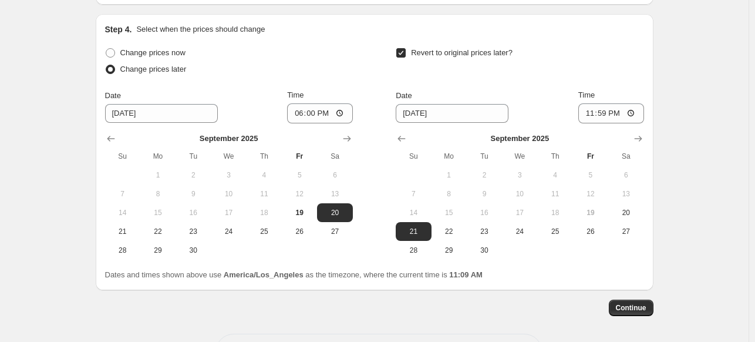
scroll to position [1030, 0]
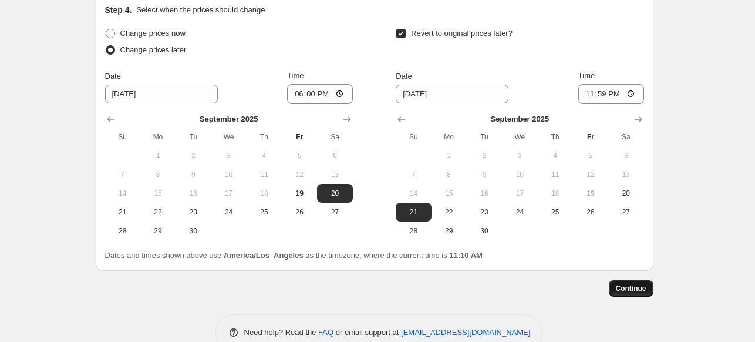
click at [634, 289] on span "Continue" at bounding box center [631, 288] width 31 height 9
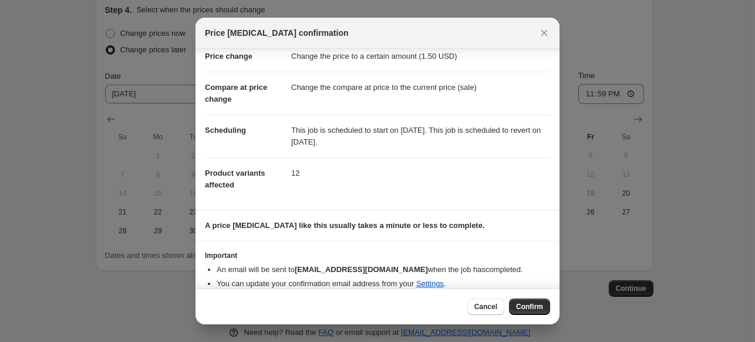
scroll to position [41, 0]
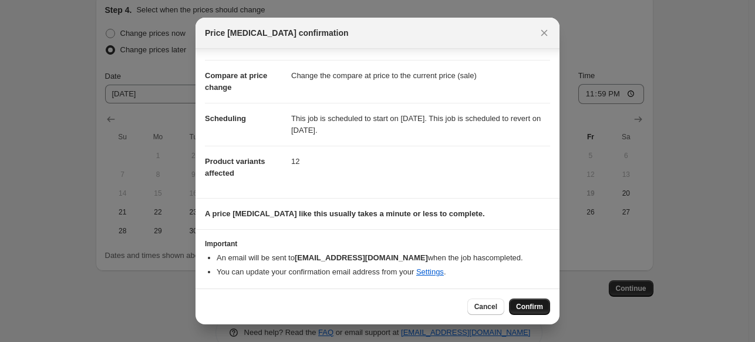
click at [529, 305] on span "Confirm" at bounding box center [529, 306] width 27 height 9
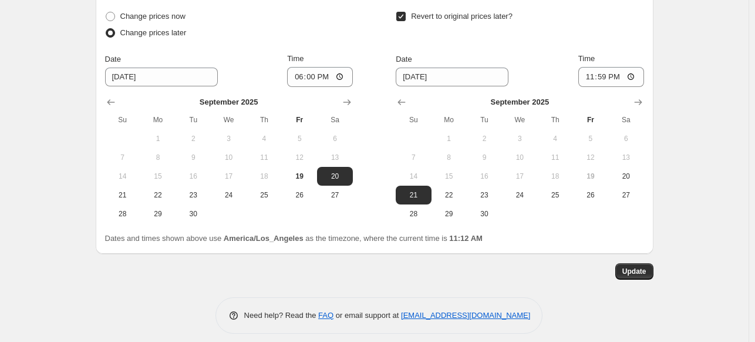
scroll to position [1126, 0]
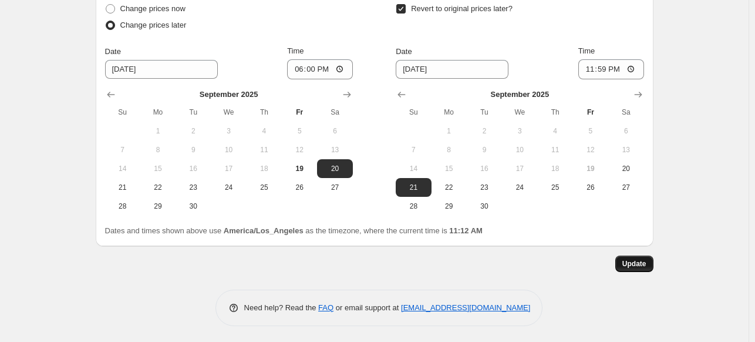
click at [640, 261] on span "Update" at bounding box center [635, 263] width 24 height 9
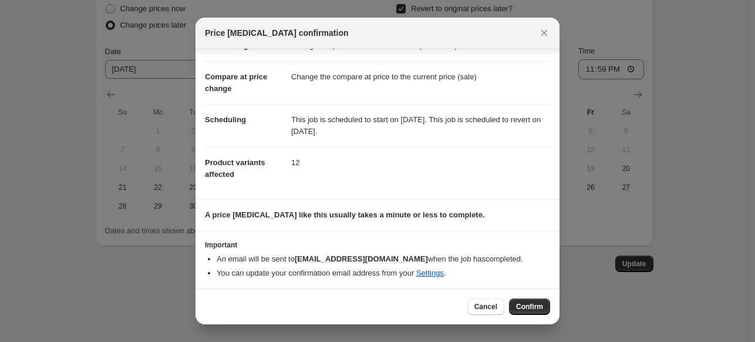
scroll to position [41, 0]
click at [542, 307] on span "Confirm" at bounding box center [529, 306] width 27 height 9
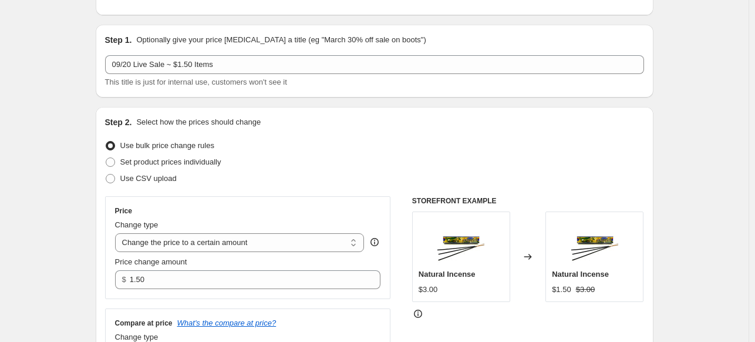
scroll to position [10, 0]
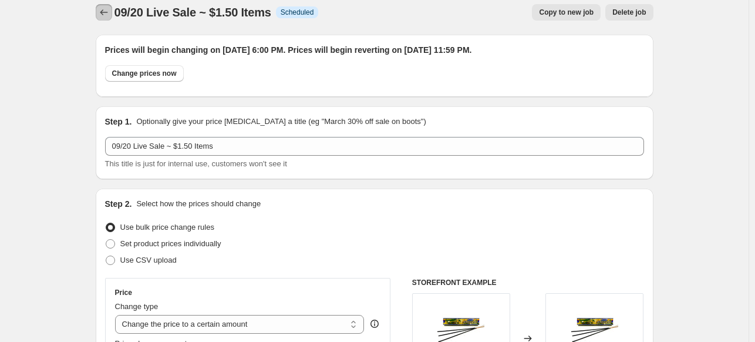
click at [101, 11] on icon "Price change jobs" at bounding box center [104, 12] width 12 height 12
